Goal: Information Seeking & Learning: Find specific page/section

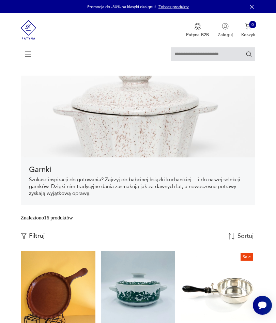
click at [33, 54] on icon at bounding box center [28, 54] width 24 height 24
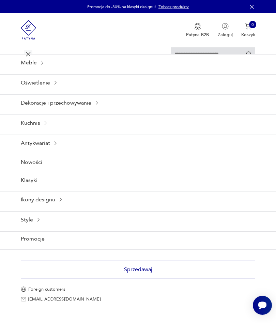
click at [62, 151] on div "Antykwariat" at bounding box center [138, 142] width 276 height 17
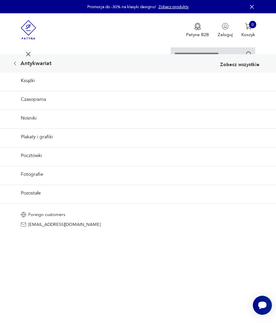
click at [18, 66] on icon at bounding box center [14, 63] width 5 height 5
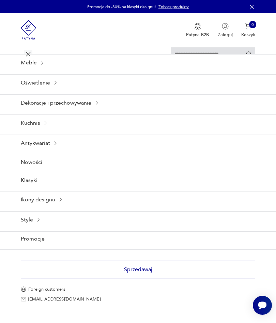
click at [67, 208] on div "Ikony designu" at bounding box center [138, 199] width 276 height 17
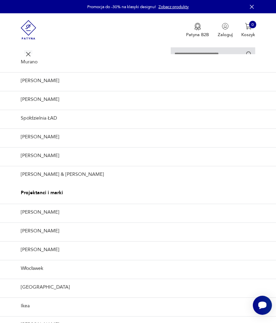
scroll to position [111, 0]
click at [58, 126] on link "Spółdzielnia ŁAD" at bounding box center [138, 117] width 276 height 17
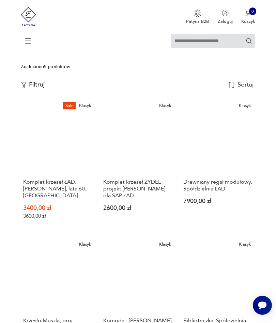
scroll to position [150, 0]
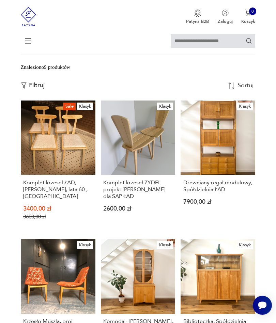
click at [17, 321] on section "Filtruj produkty Cena MIN MAX OK Promocja Datowanie OK Kraj pochodzenia Produce…" at bounding box center [138, 286] width 276 height 447
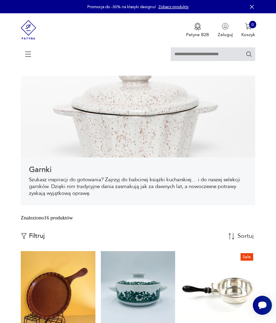
click at [181, 55] on input "text" at bounding box center [212, 54] width 84 height 14
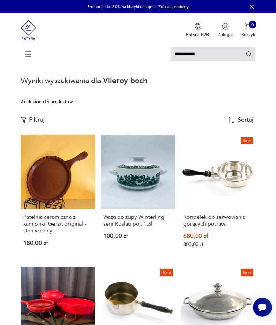
type input "**********"
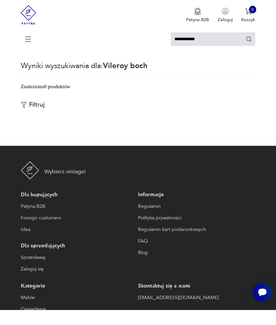
click at [248, 51] on icon "Szukaj" at bounding box center [248, 54] width 6 height 6
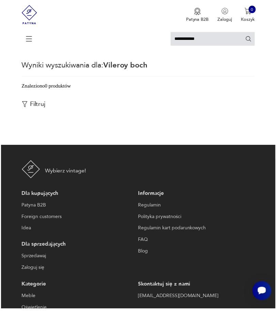
scroll to position [15, 0]
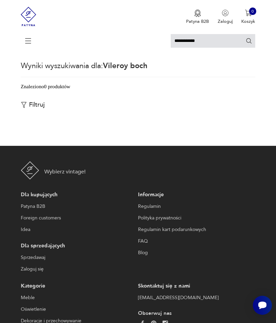
click at [247, 43] on icon "Szukaj" at bounding box center [248, 40] width 6 height 6
click at [198, 39] on input "**********" at bounding box center [212, 41] width 84 height 14
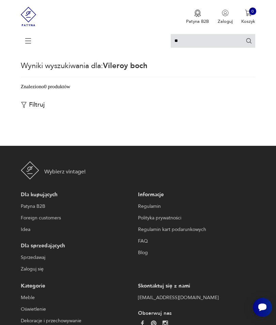
type input "*"
click at [33, 46] on icon at bounding box center [28, 41] width 24 height 24
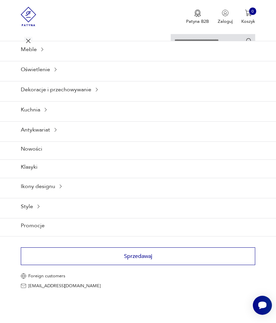
click at [178, 40] on input "text" at bounding box center [212, 41] width 84 height 14
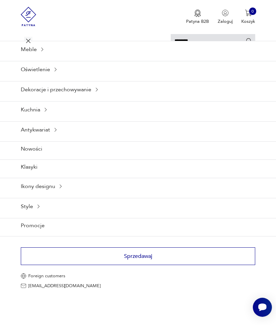
click at [247, 39] on icon "Szukaj" at bounding box center [248, 40] width 5 height 5
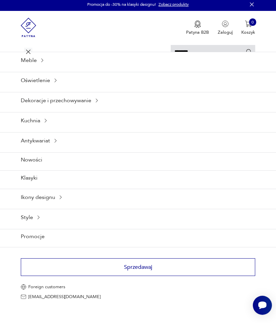
scroll to position [2, 0]
click at [245, 54] on icon "Szukaj" at bounding box center [248, 52] width 6 height 6
click at [244, 55] on input "********" at bounding box center [212, 52] width 84 height 14
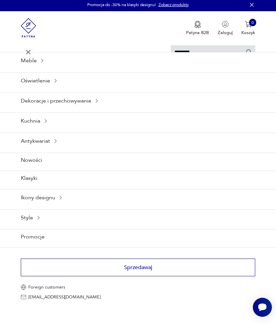
type input "********"
click at [247, 53] on icon "Szukaj" at bounding box center [248, 52] width 6 height 6
